Goal: Task Accomplishment & Management: Manage account settings

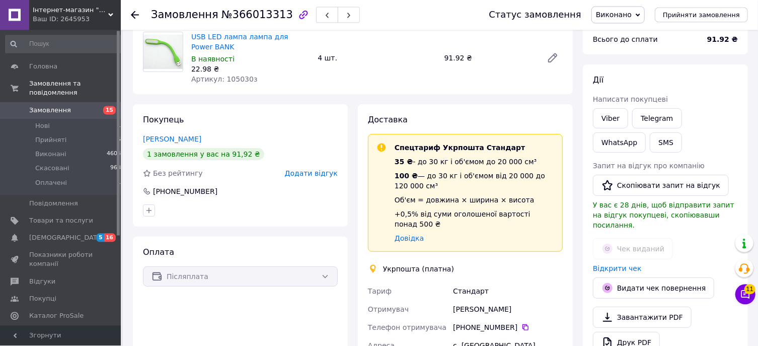
scroll to position [108, 0]
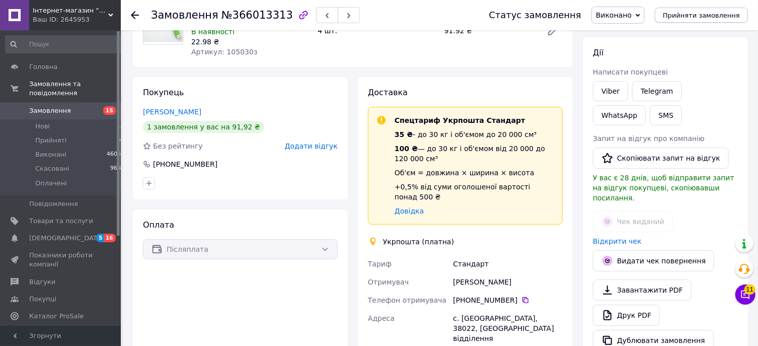
click at [722, 10] on button "Прийняти замовлення" at bounding box center [701, 15] width 93 height 15
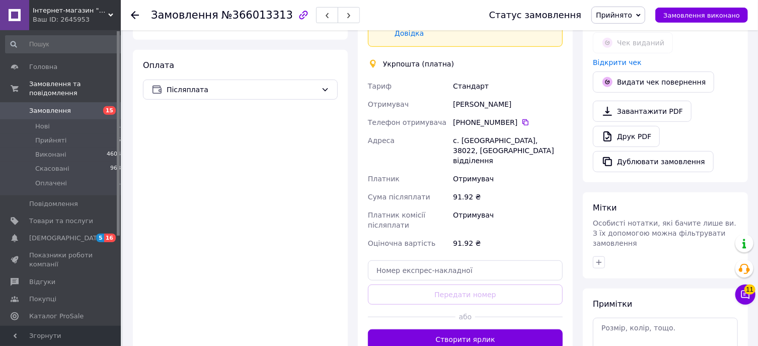
scroll to position [324, 0]
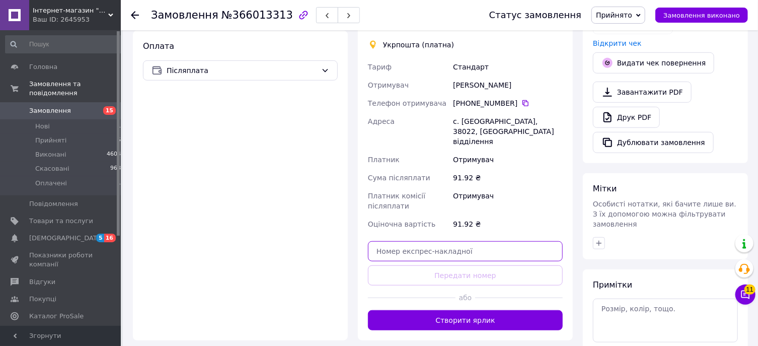
click at [450, 241] on input "text" at bounding box center [465, 251] width 195 height 20
paste input "0505383658181"
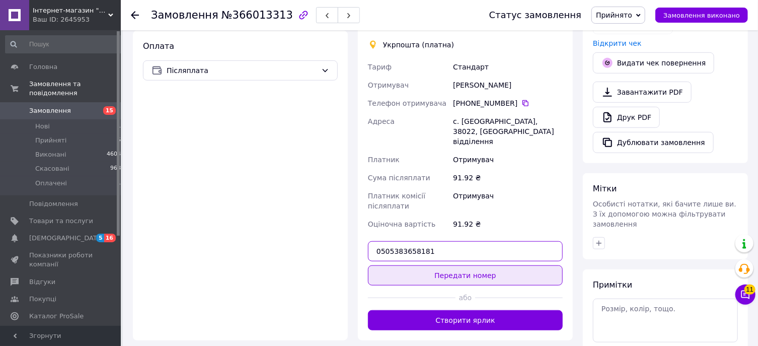
type input "0505383658181"
click at [460, 265] on button "Передати номер" at bounding box center [465, 275] width 195 height 20
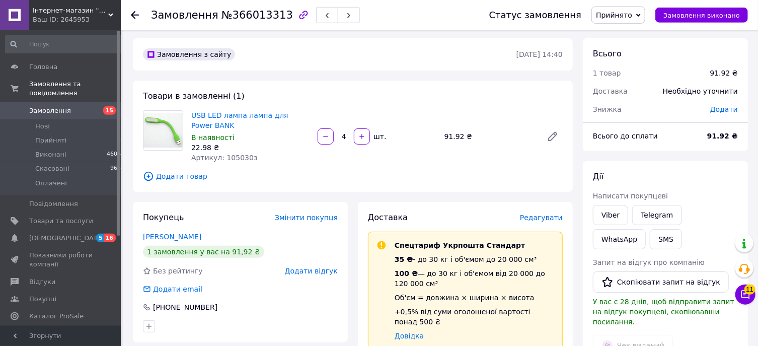
scroll to position [0, 0]
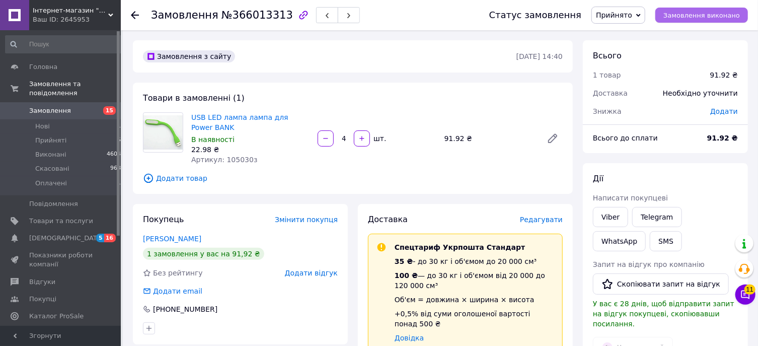
click at [724, 16] on span "Замовлення виконано" at bounding box center [701, 16] width 77 height 8
